Goal: Transaction & Acquisition: Purchase product/service

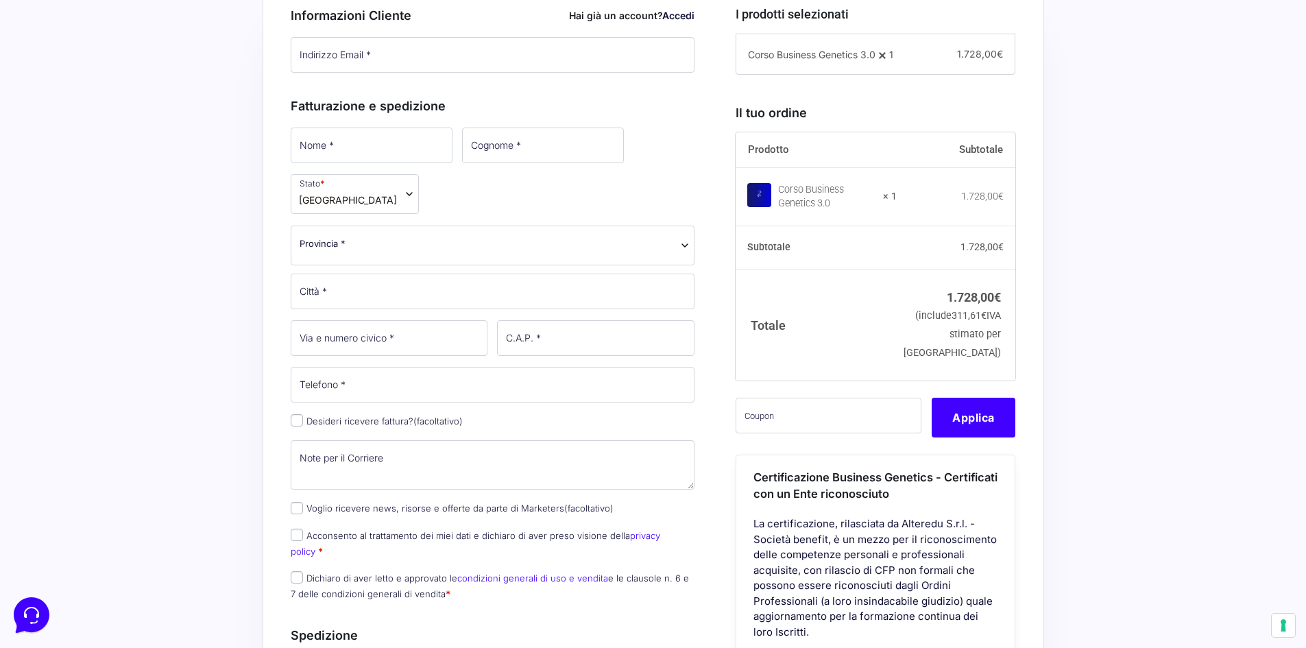
scroll to position [411, 0]
paste input "CLIPRO200BG"
type input "CLIPRO200BG"
click at [977, 433] on button "Applica" at bounding box center [974, 416] width 84 height 40
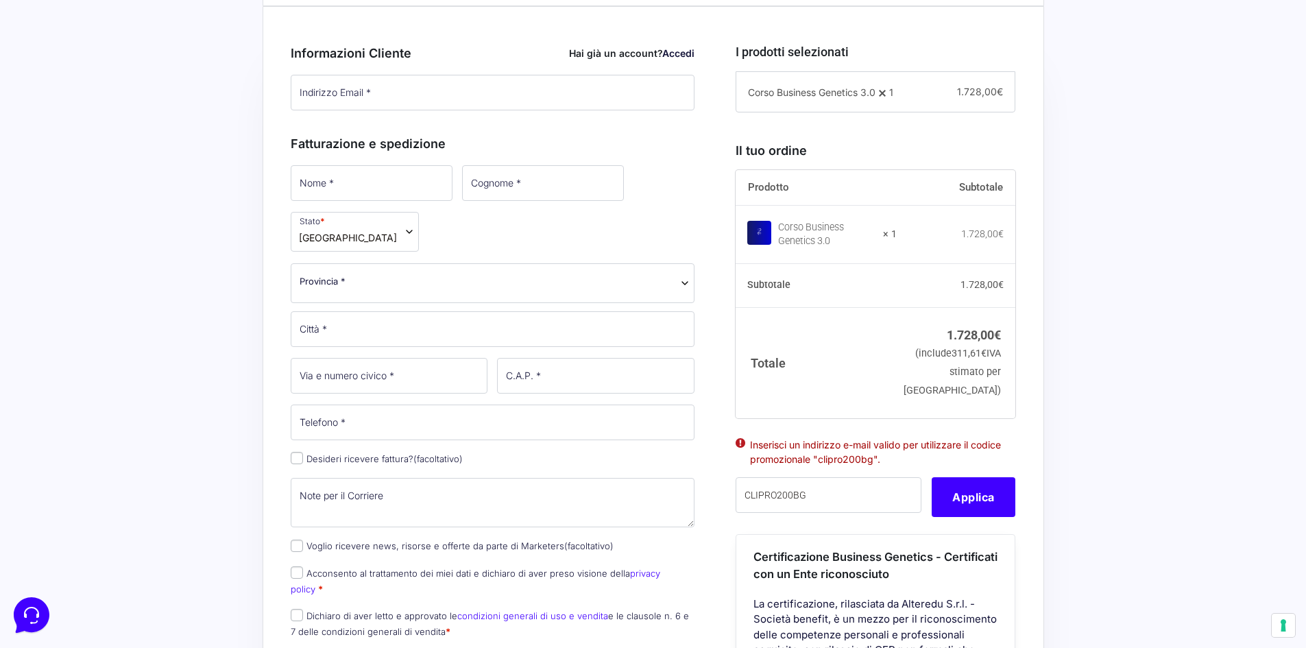
scroll to position [206, 0]
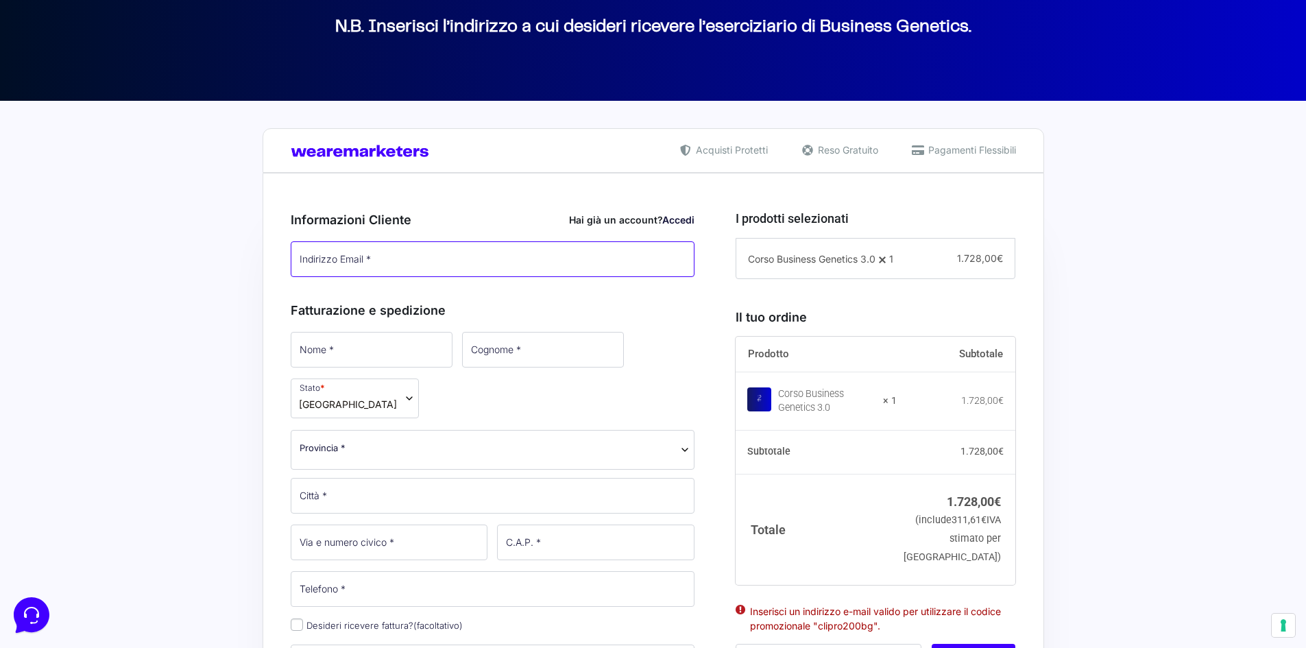
click at [375, 272] on input "Indirizzo Email *" at bounding box center [493, 259] width 405 height 36
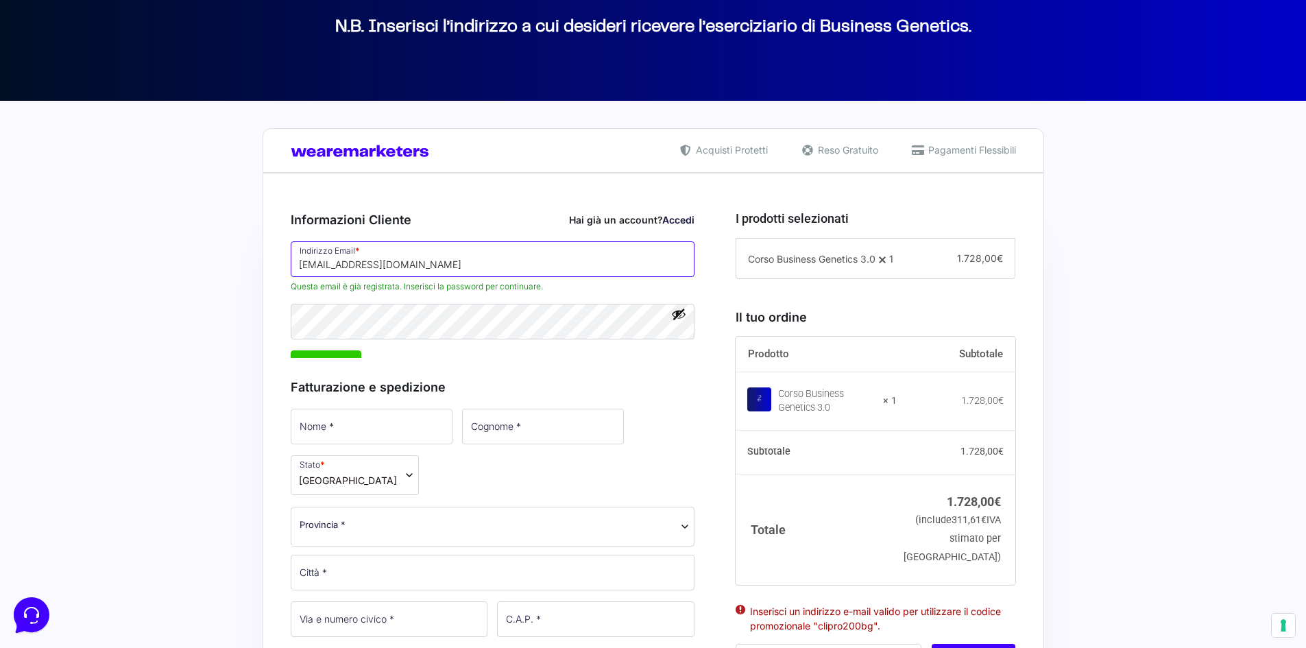
drag, startPoint x: 385, startPoint y: 261, endPoint x: 461, endPoint y: 263, distance: 76.2
click at [461, 263] on input "[EMAIL_ADDRESS][DOMAIN_NAME]" at bounding box center [493, 259] width 405 height 36
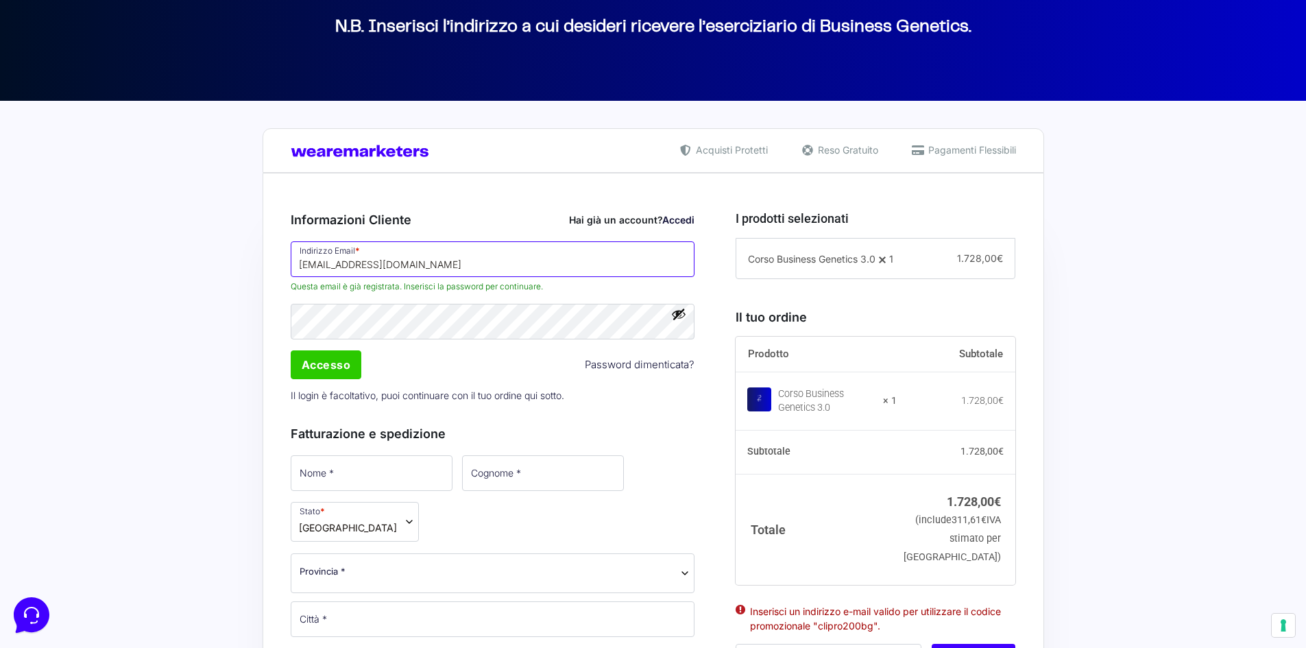
type input "[EMAIL_ADDRESS][DOMAIN_NAME]"
click at [346, 361] on input "Accesso" at bounding box center [326, 364] width 71 height 29
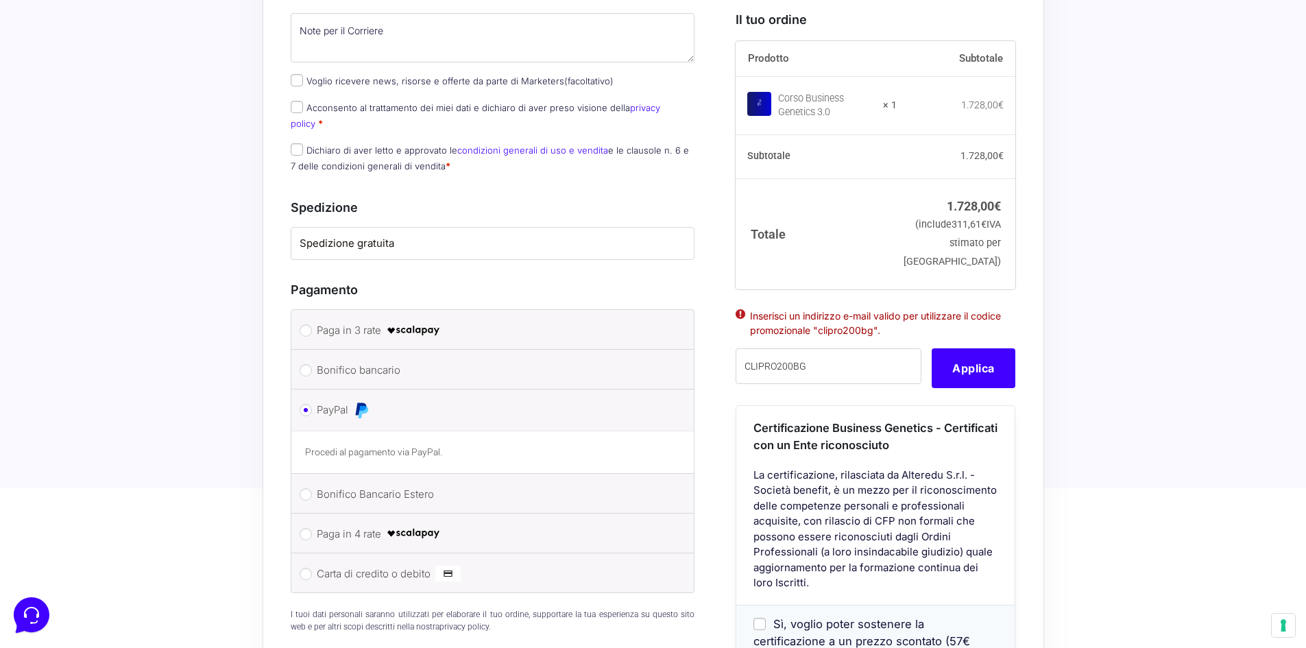
scroll to position [990, 0]
